Goal: Use online tool/utility: Utilize a website feature to perform a specific function

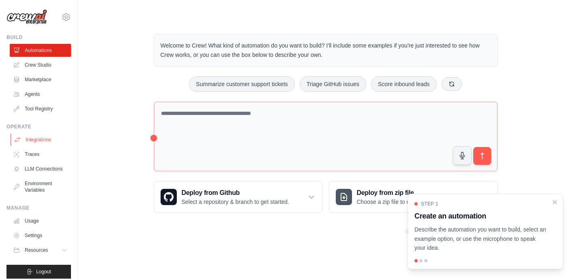
click at [41, 136] on link "Integrations" at bounding box center [41, 139] width 61 height 13
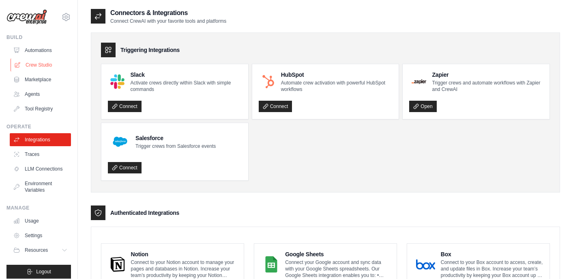
click at [35, 64] on link "Crew Studio" at bounding box center [41, 64] width 61 height 13
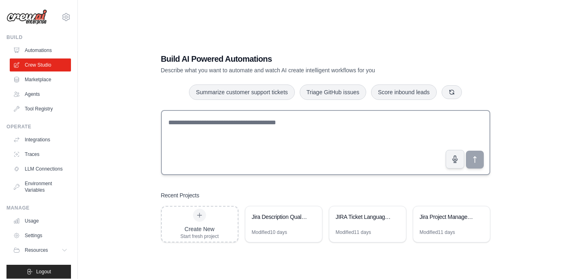
scroll to position [16, 0]
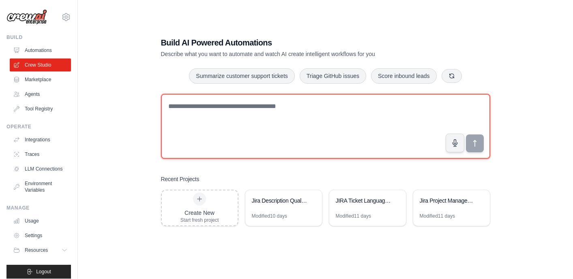
click at [282, 112] on textarea at bounding box center [326, 126] width 330 height 65
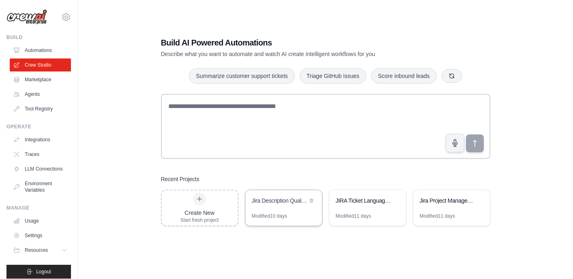
click at [294, 208] on div "Jira Description Quality Analyzer" at bounding box center [284, 201] width 77 height 23
click at [442, 208] on div "Jira Project Management Automation" at bounding box center [452, 201] width 77 height 23
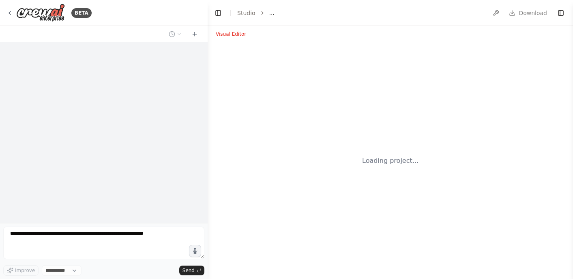
select select "****"
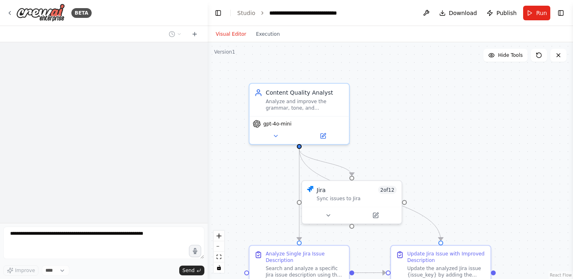
scroll to position [2003, 0]
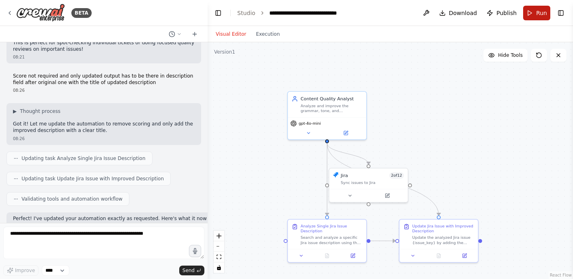
click at [535, 16] on button "Run" at bounding box center [536, 13] width 27 height 15
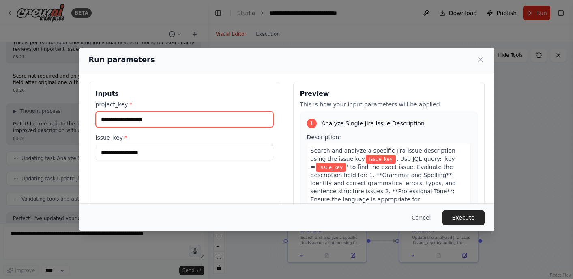
click at [171, 121] on input "project_key *" at bounding box center [185, 119] width 178 height 15
type input "***"
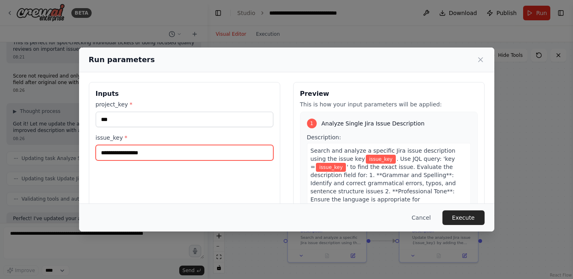
click at [170, 154] on input "issue_key *" at bounding box center [185, 152] width 178 height 15
type input "*******"
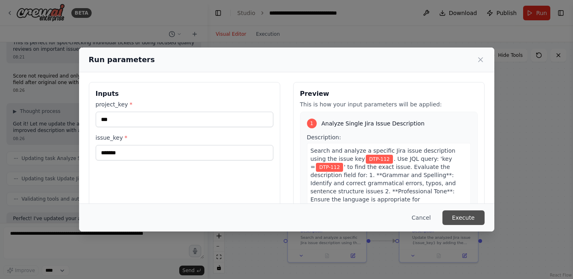
click at [467, 221] on button "Execute" at bounding box center [464, 217] width 42 height 15
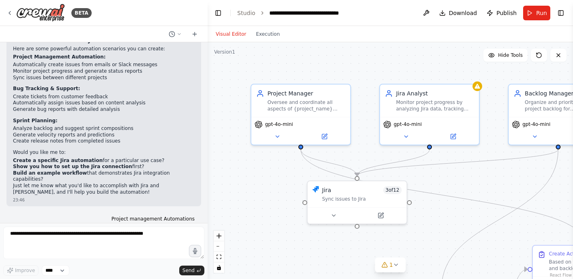
scroll to position [307, 0]
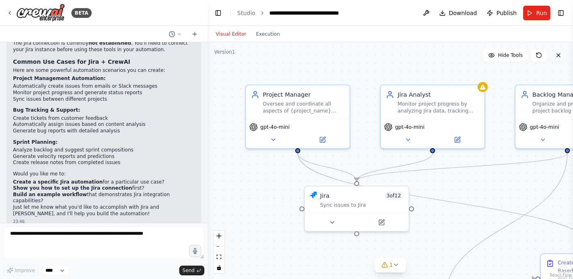
click at [563, 60] on button at bounding box center [559, 55] width 16 height 13
click at [560, 57] on icon at bounding box center [559, 55] width 6 height 6
click at [13, 10] on div "BETA" at bounding box center [48, 13] width 85 height 18
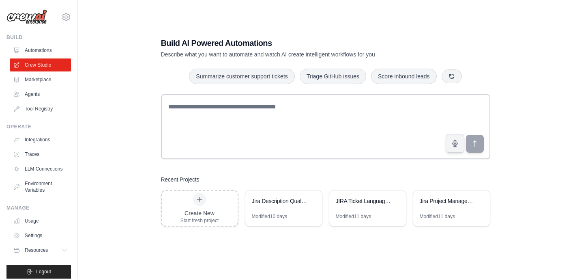
scroll to position [6, 0]
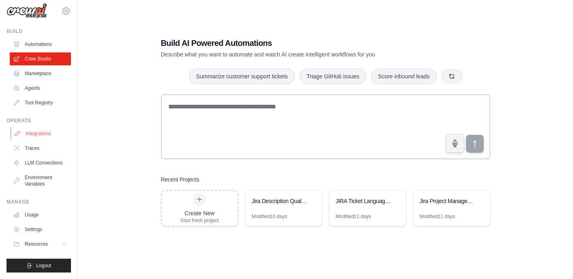
click at [43, 135] on link "Integrations" at bounding box center [41, 133] width 61 height 13
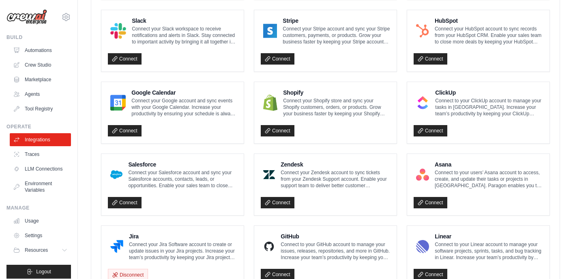
scroll to position [304, 0]
